Goal: Information Seeking & Learning: Learn about a topic

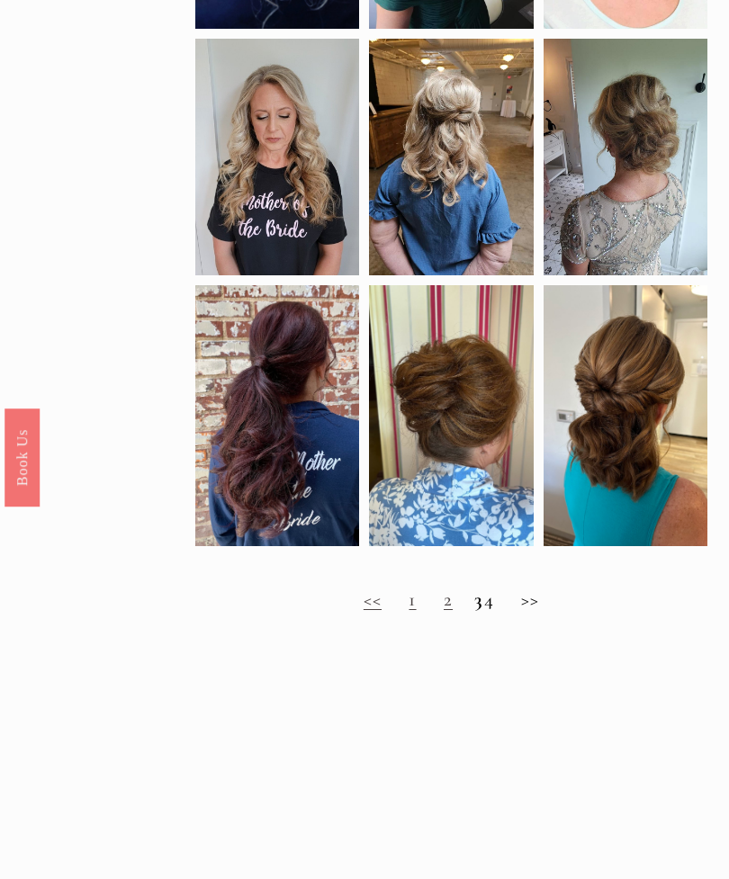
scroll to position [728, 0]
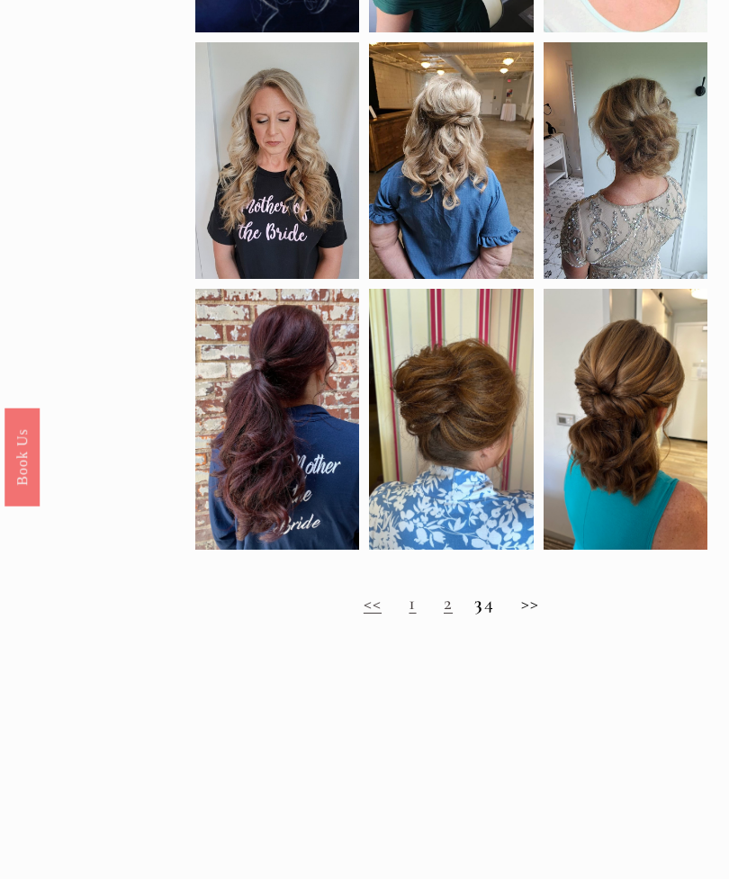
click at [444, 616] on link "2" at bounding box center [448, 603] width 9 height 23
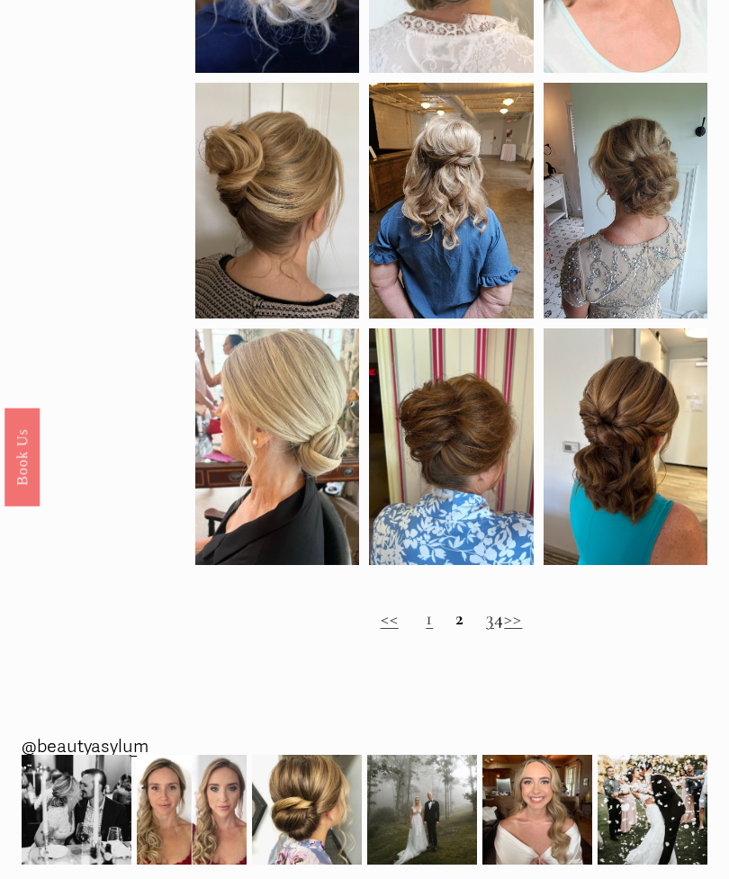
scroll to position [738, 0]
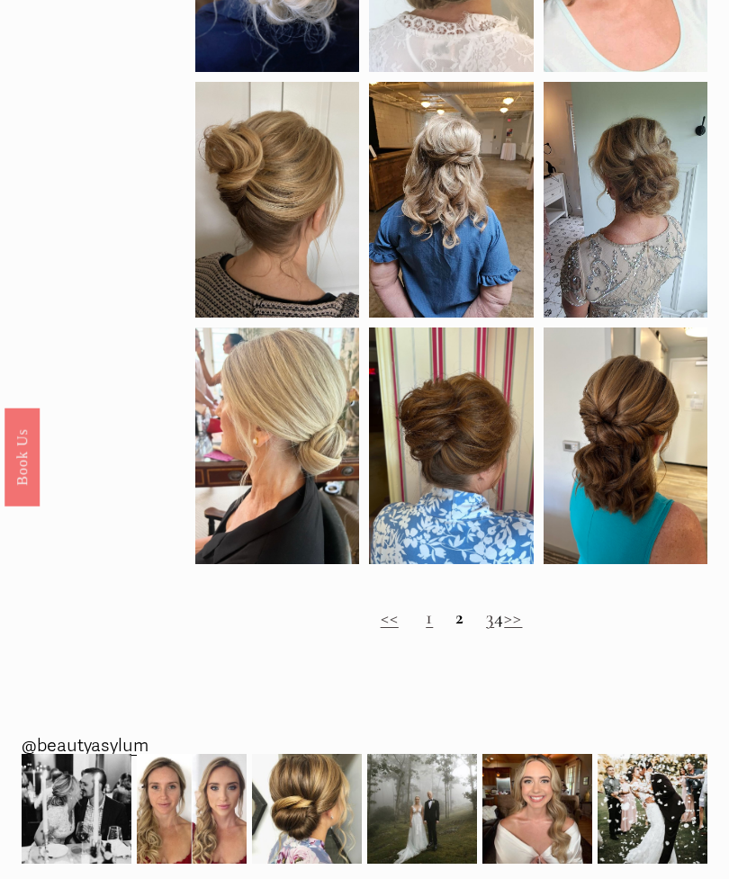
click at [486, 630] on link "3" at bounding box center [490, 618] width 8 height 23
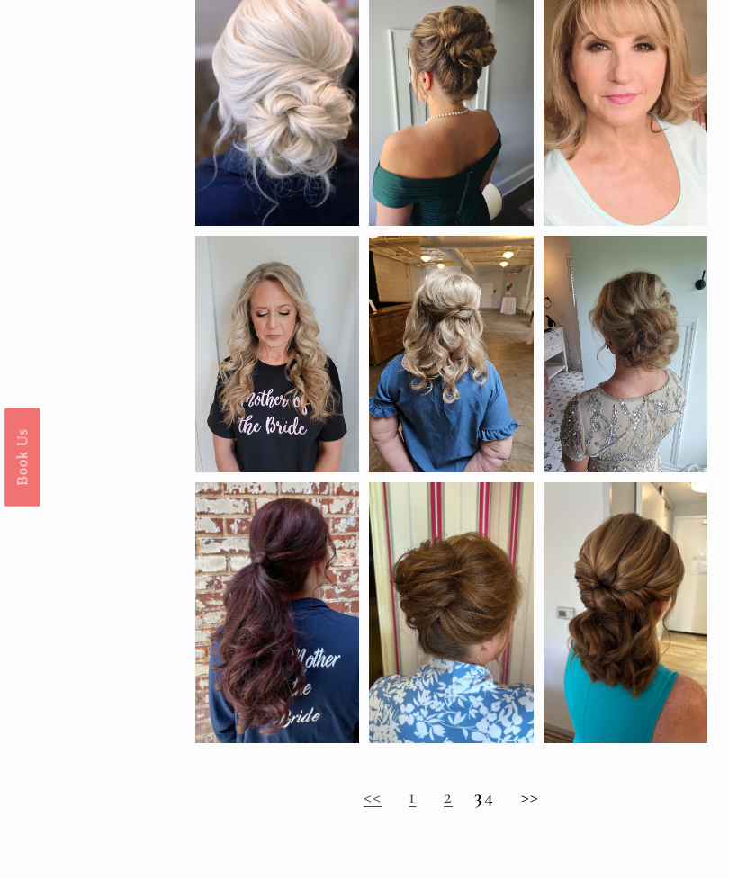
scroll to position [536, 0]
click at [500, 808] on h2 "<< 1 2 3 4 >>" at bounding box center [450, 797] width 511 height 23
click at [539, 808] on h2 "<< 1 2 3 4 >>" at bounding box center [450, 797] width 511 height 23
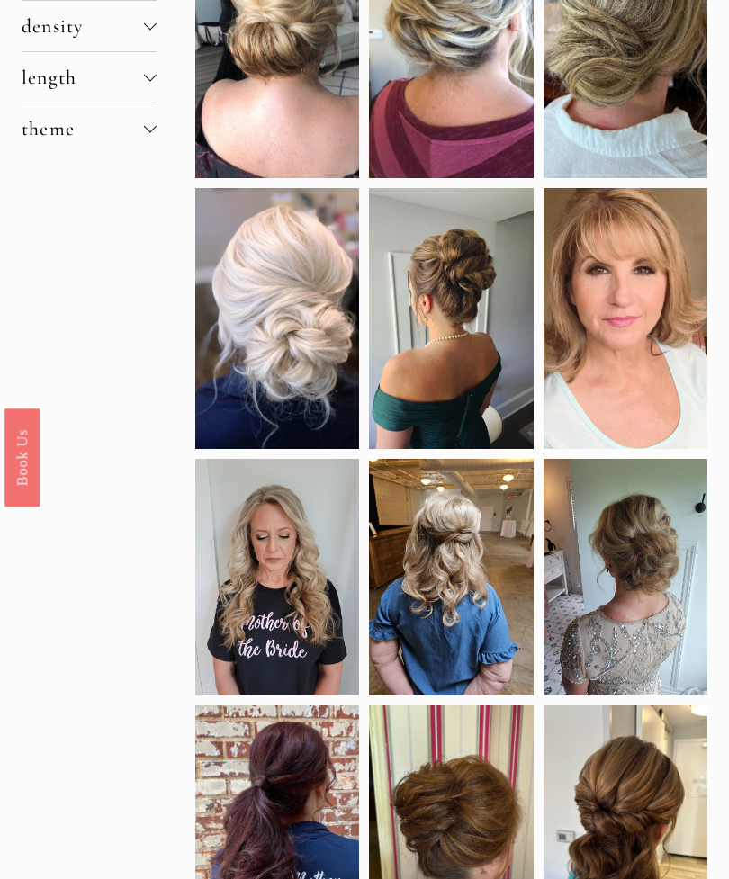
scroll to position [290, 0]
